Goal: Transaction & Acquisition: Purchase product/service

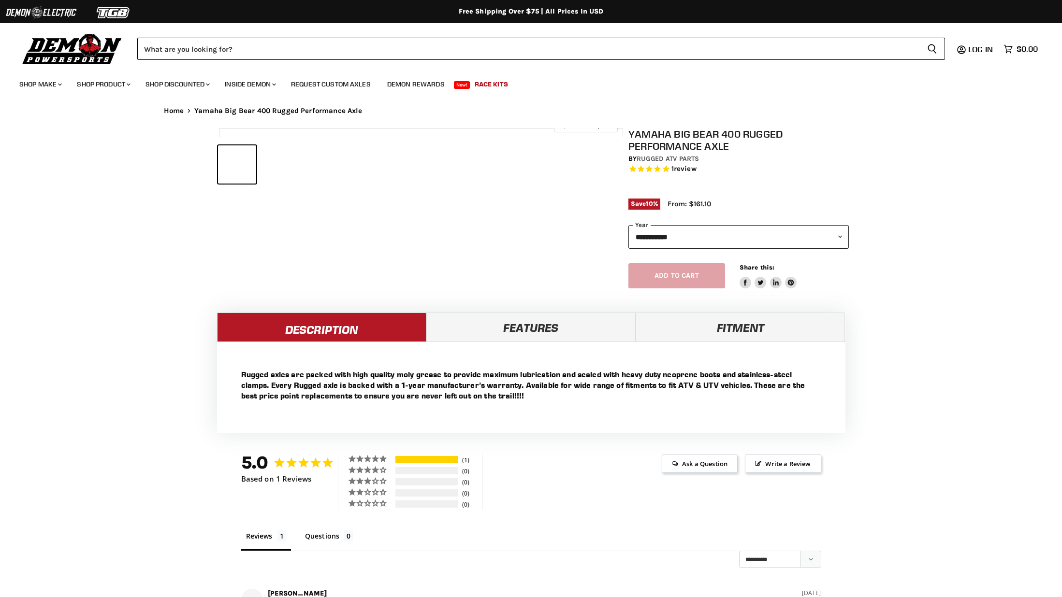
select select "******"
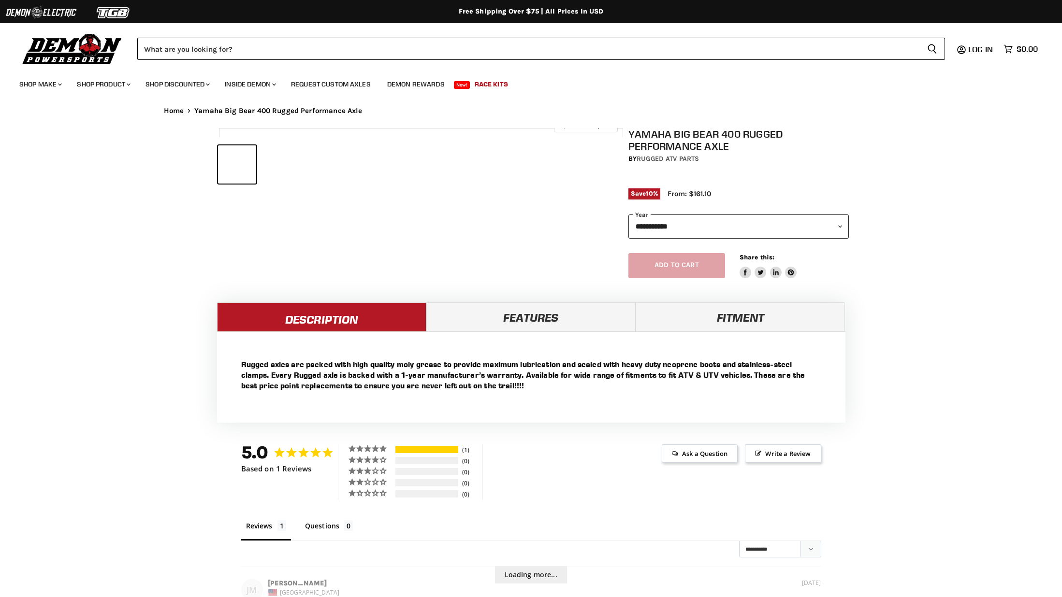
select select "******"
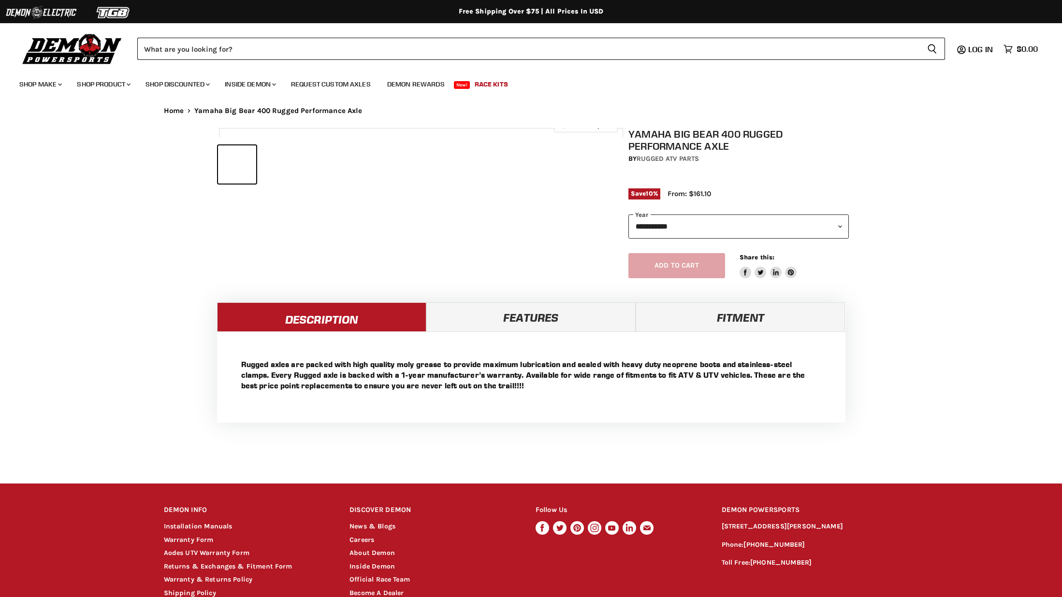
select select "******"
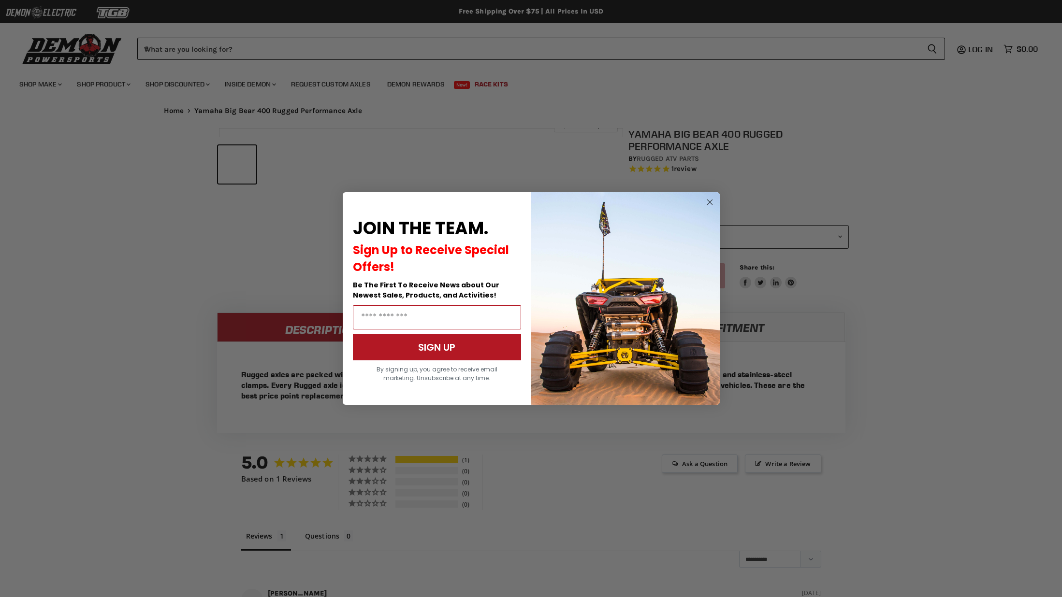
scroll to position [363, 0]
